Goal: Task Accomplishment & Management: Use online tool/utility

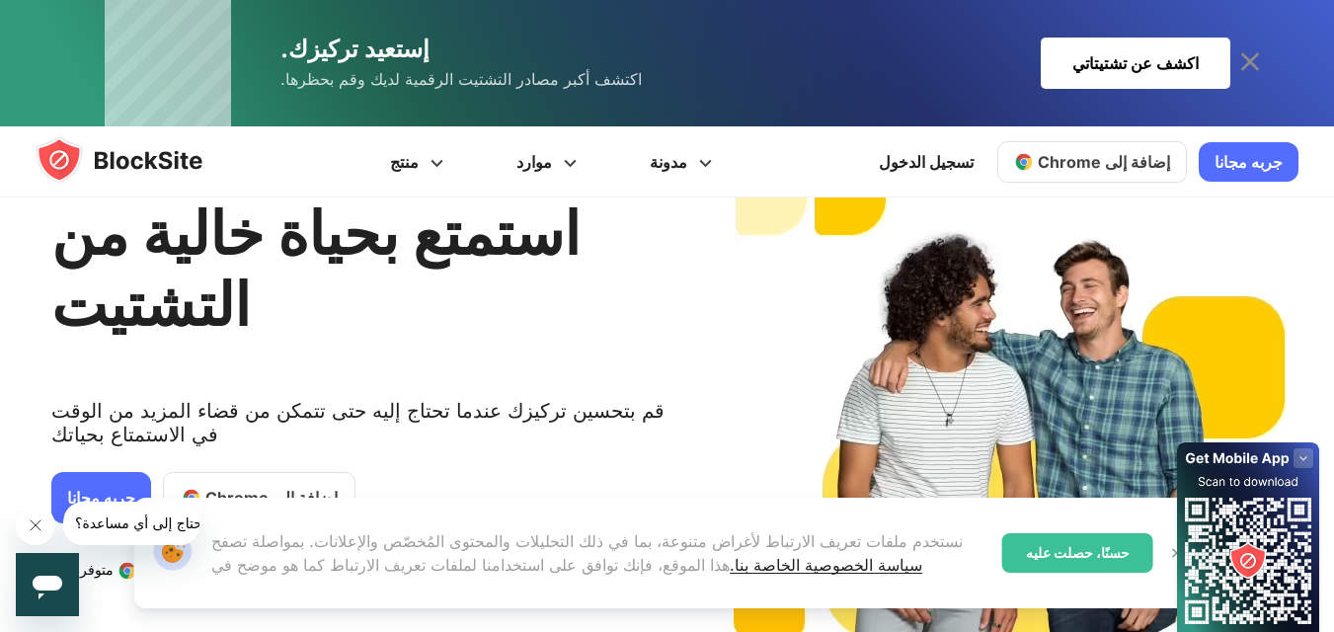
click at [565, 293] on div "استمتع بحياة خالية من التشتيت قم بتحسين تركيزك عندما تحتاج إليه حتى تتمكن من قض…" at bounding box center [366, 435] width 630 height 574
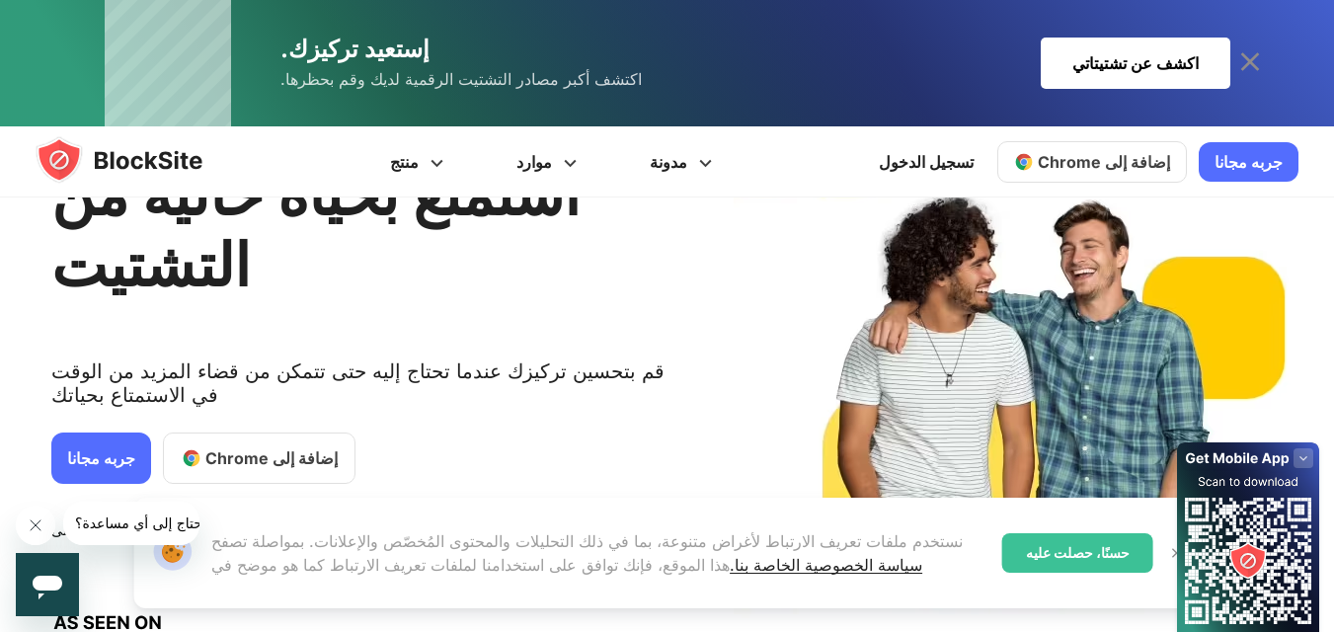
scroll to position [158, 0]
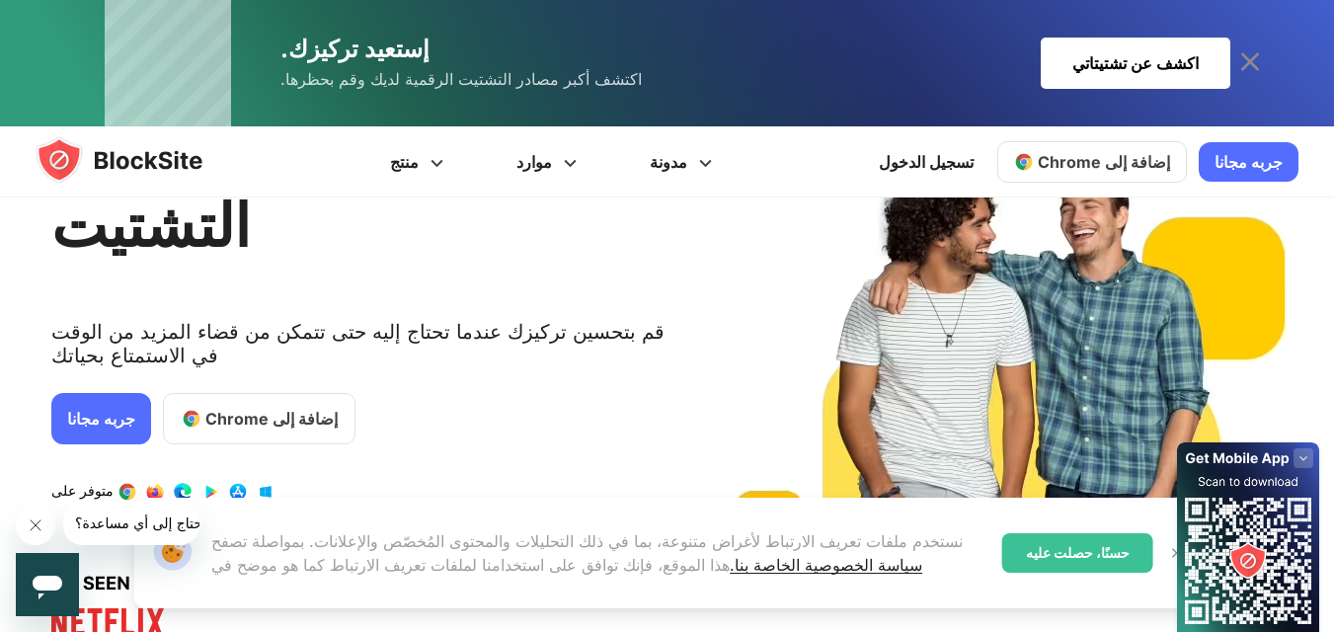
click at [182, 409] on span "2 / 4" at bounding box center [192, 419] width 20 height 20
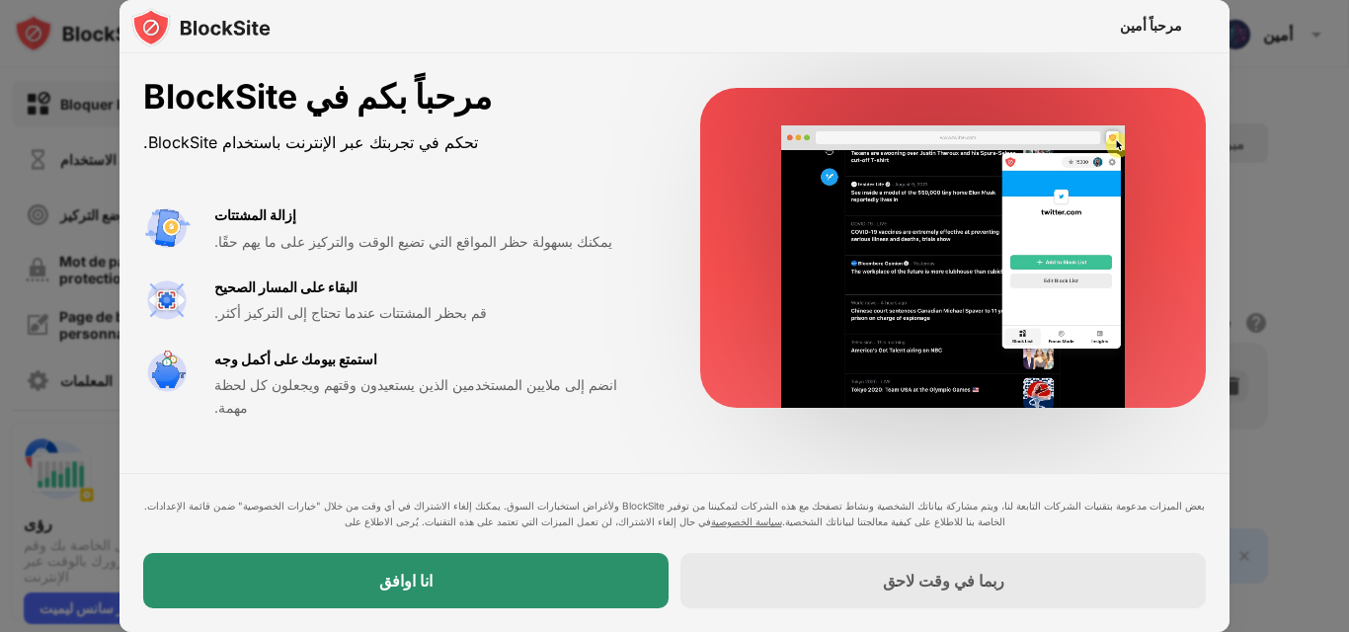
click at [445, 576] on div "انا اوافق" at bounding box center [405, 580] width 525 height 55
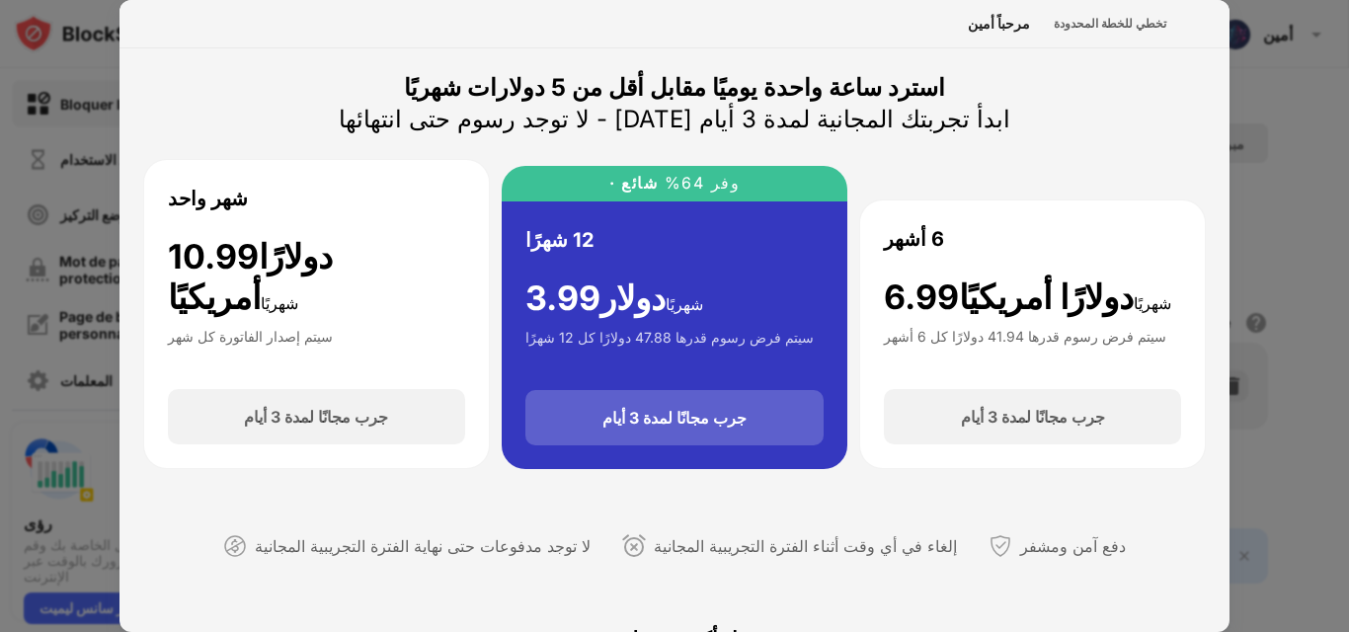
click at [740, 419] on div "جرب مجانًا لمدة 3 أيام" at bounding box center [674, 417] width 299 height 55
